Goal: Task Accomplishment & Management: Complete application form

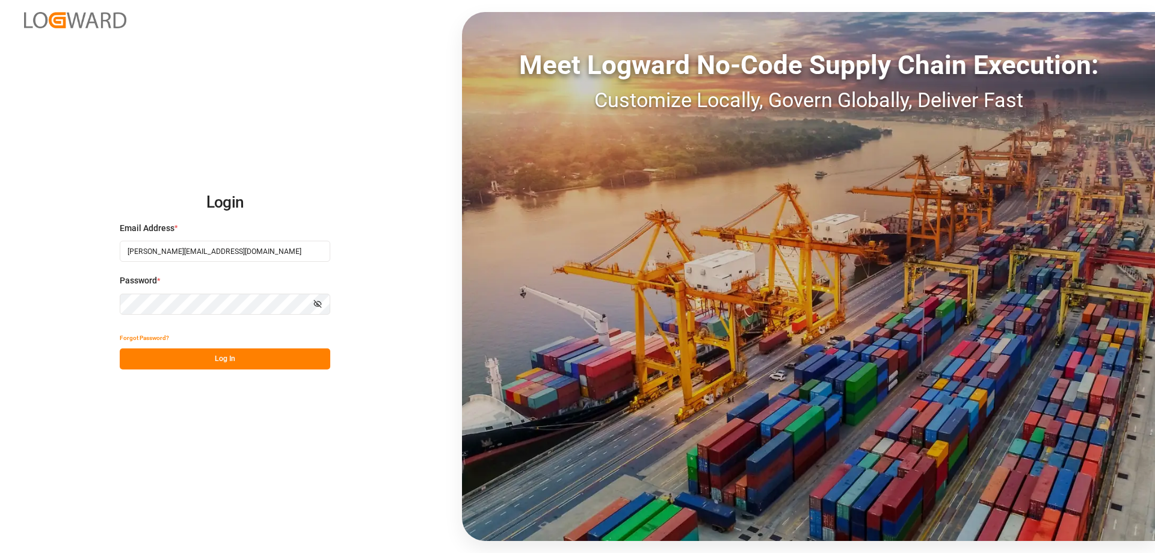
click at [242, 353] on button "Log In" at bounding box center [225, 358] width 211 height 21
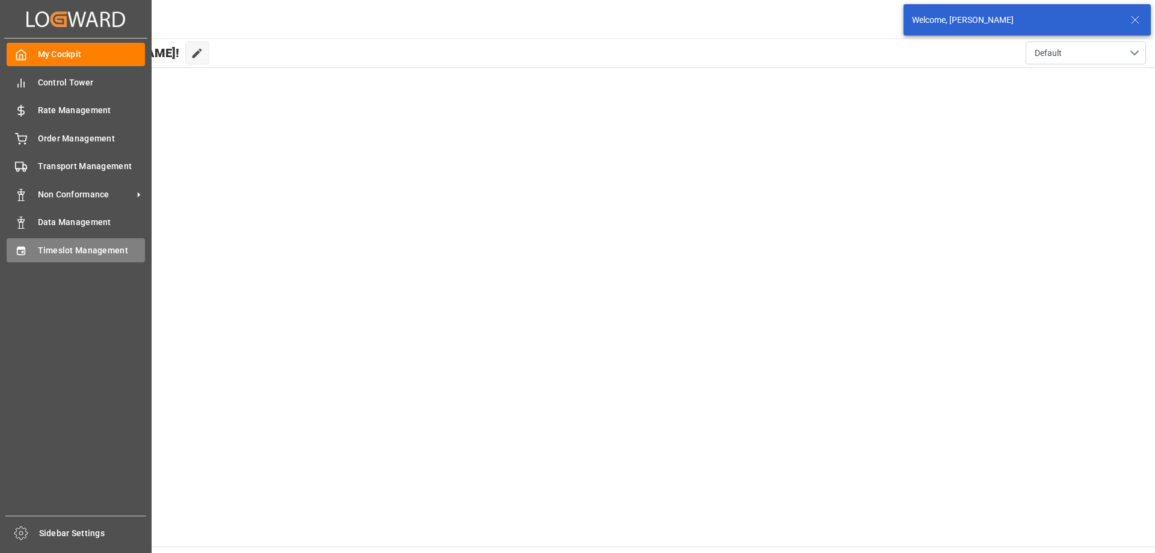
click at [67, 243] on div "Timeslot Management Timeslot Management" at bounding box center [76, 249] width 138 height 23
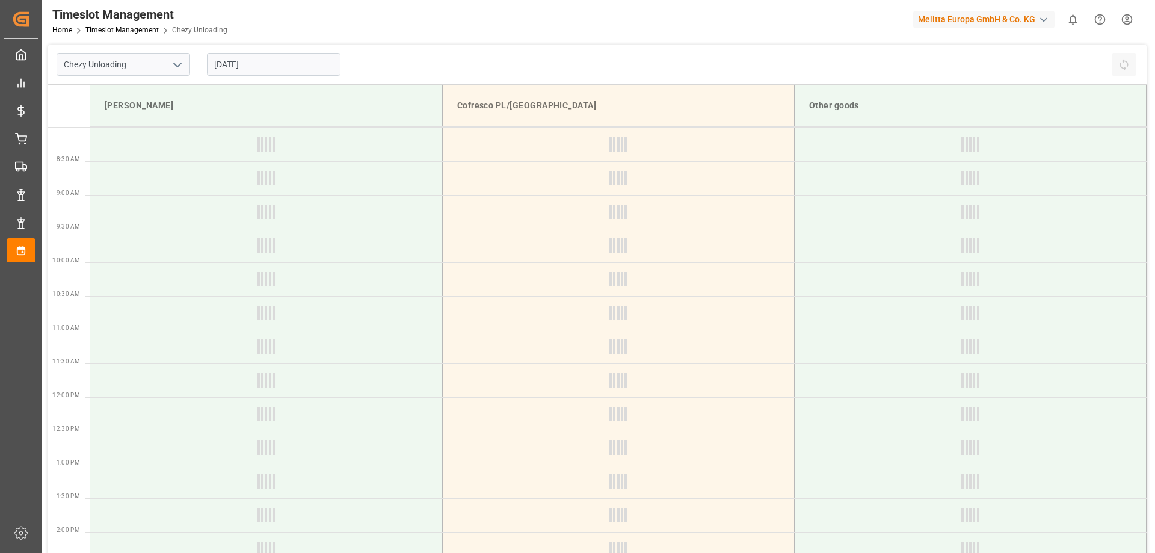
type input "Chezy Unloading"
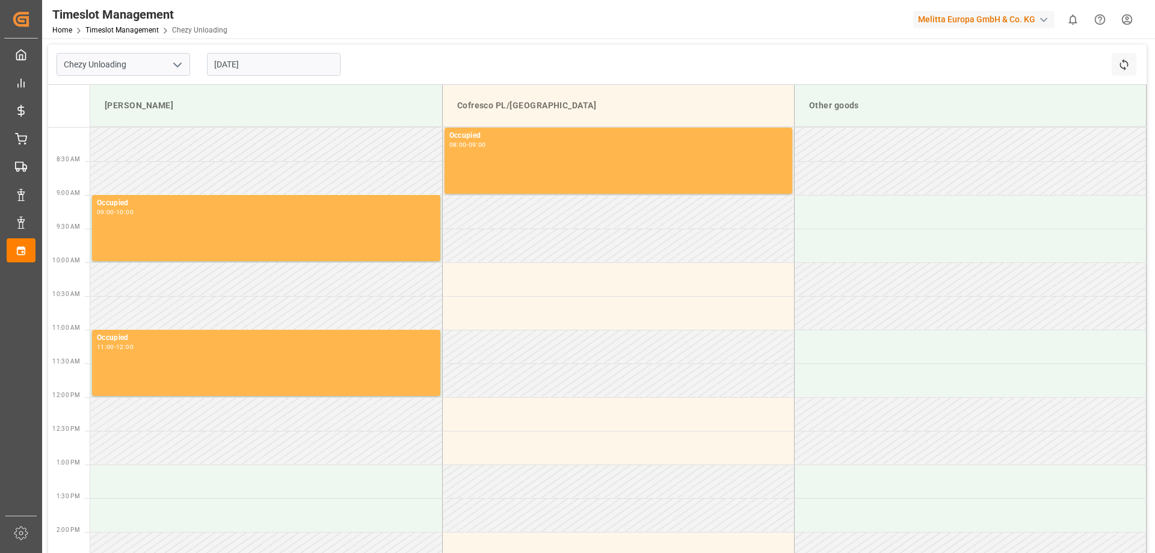
click at [260, 62] on input "[DATE]" at bounding box center [274, 64] width 134 height 23
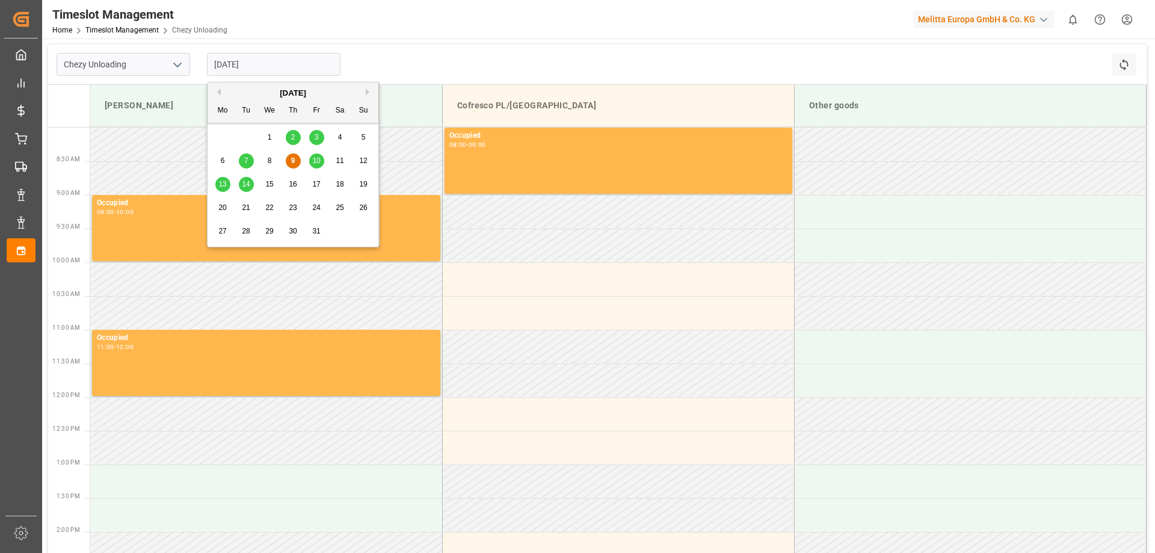
click at [227, 181] on div "13" at bounding box center [222, 185] width 15 height 14
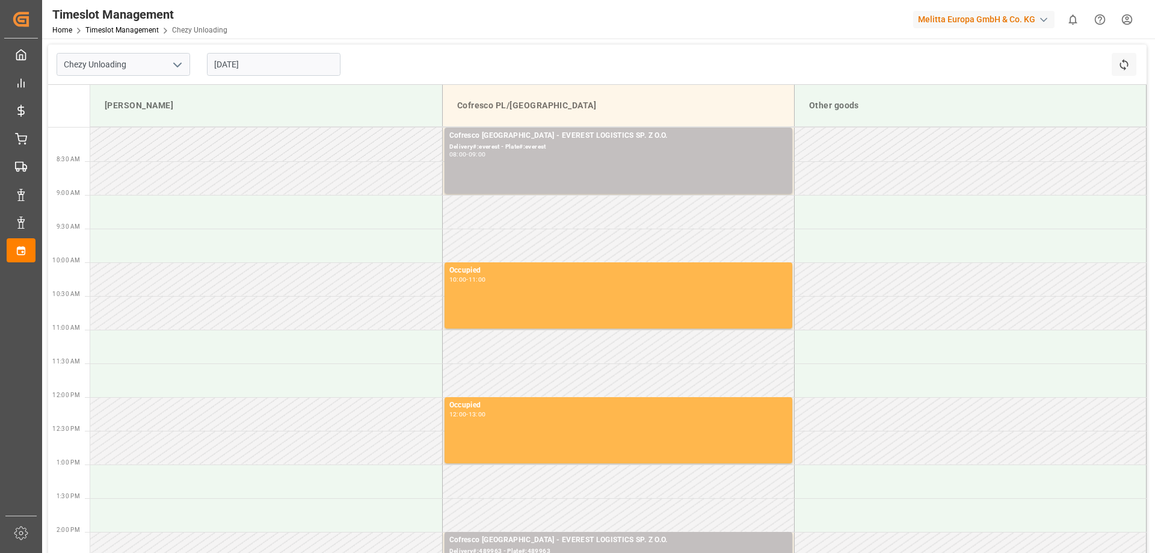
click at [269, 64] on input "[DATE]" at bounding box center [274, 64] width 134 height 23
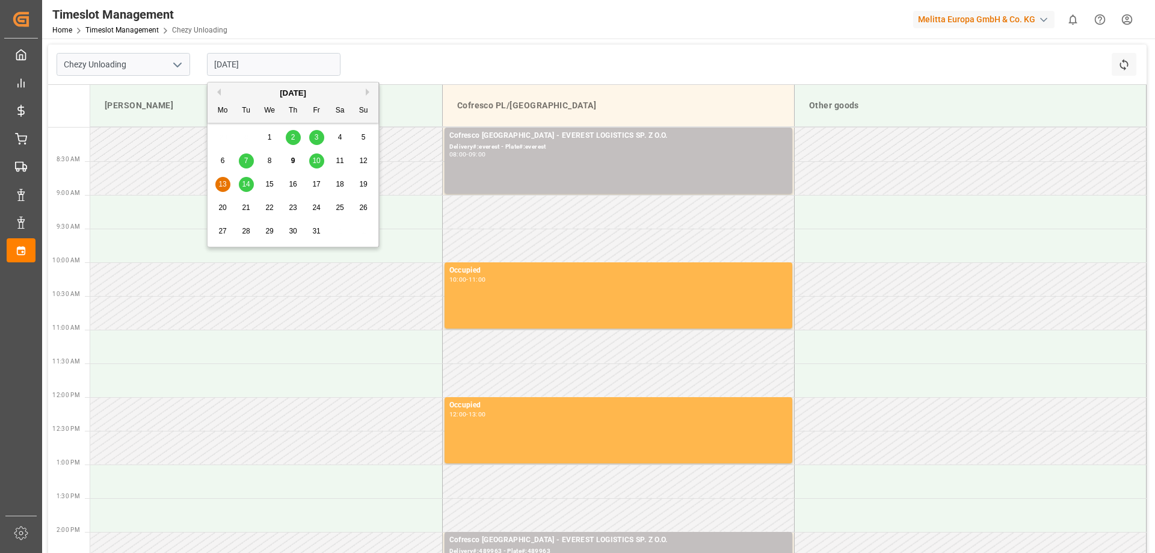
click at [267, 160] on div "8" at bounding box center [269, 161] width 15 height 14
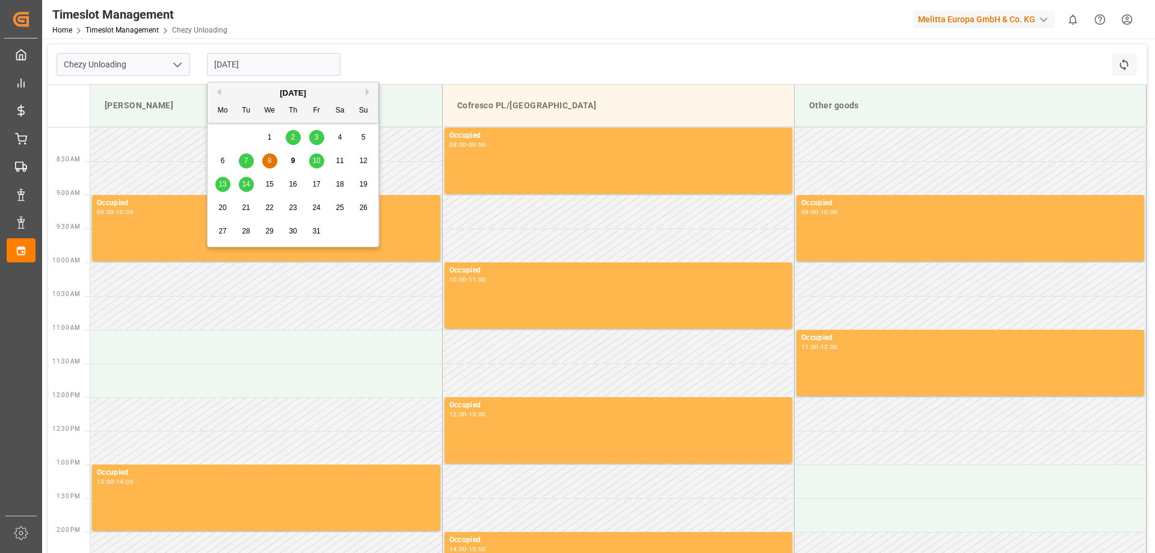
click at [244, 70] on input "[DATE]" at bounding box center [274, 64] width 134 height 23
click at [294, 158] on span "9" at bounding box center [293, 160] width 4 height 8
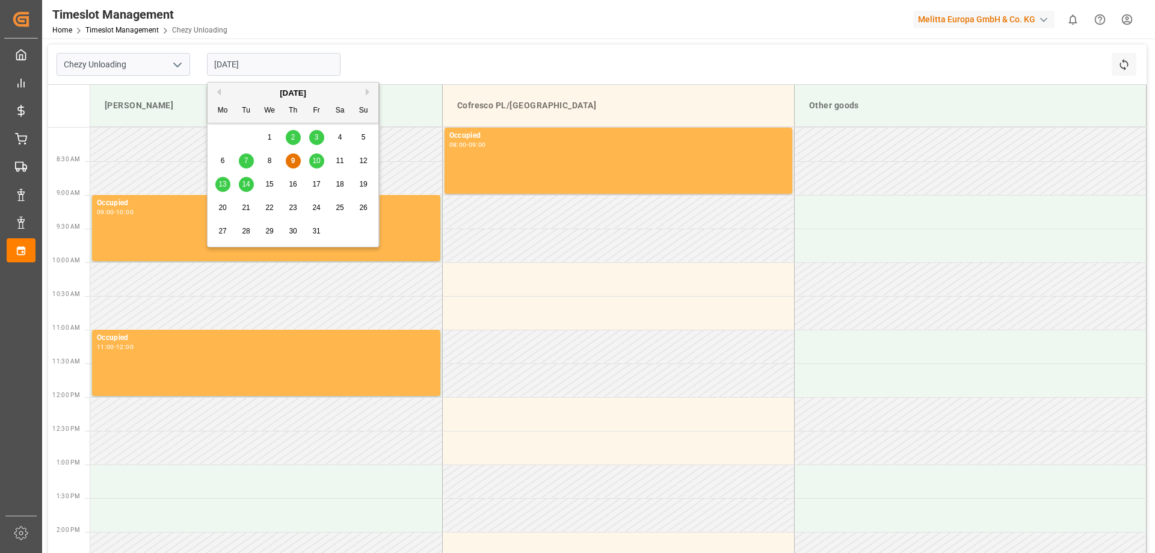
click at [264, 72] on input "[DATE]" at bounding box center [274, 64] width 134 height 23
click at [317, 161] on span "10" at bounding box center [316, 160] width 8 height 8
type input "[DATE]"
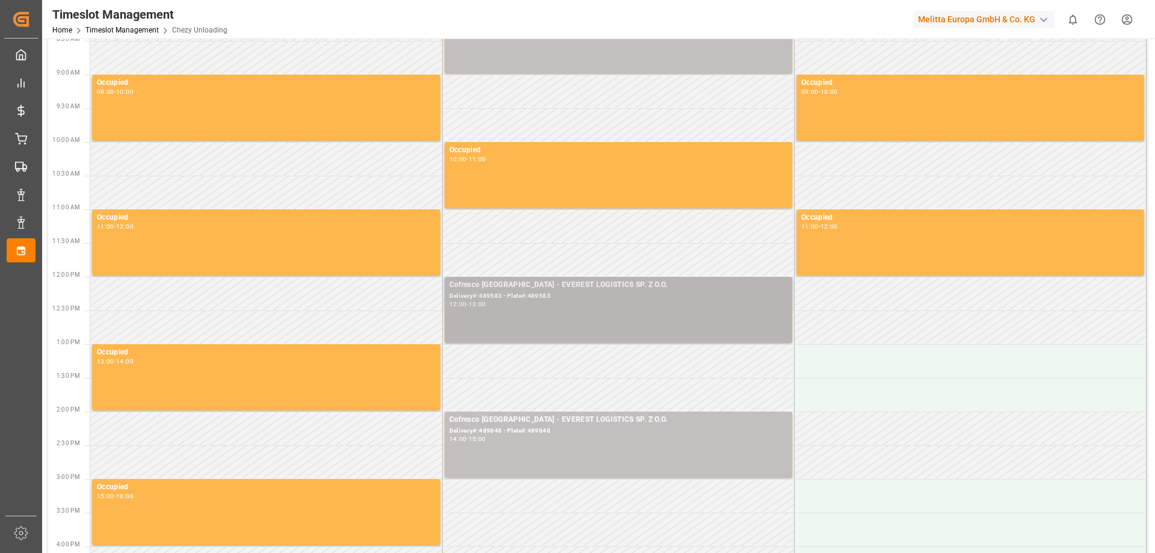
scroll to position [60, 0]
